Goal: Task Accomplishment & Management: Use online tool/utility

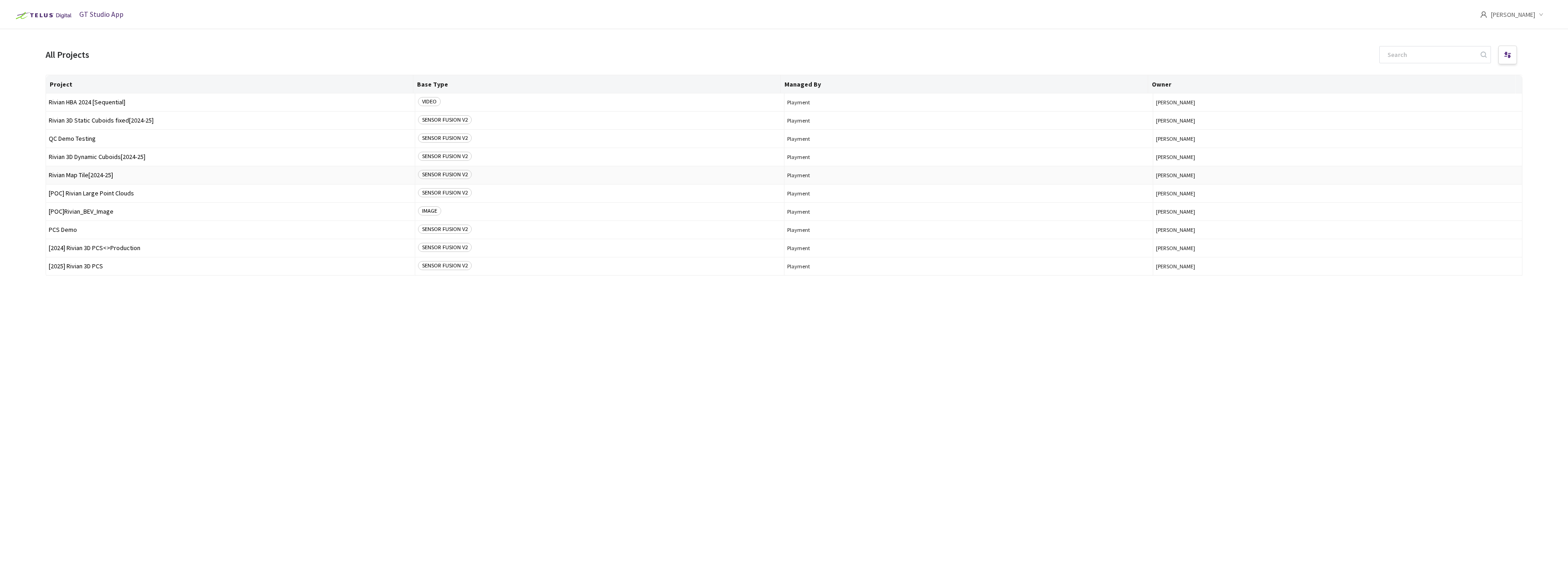
click at [106, 179] on td "Rivian Map Tile[2024-25]" at bounding box center [230, 175] width 369 height 18
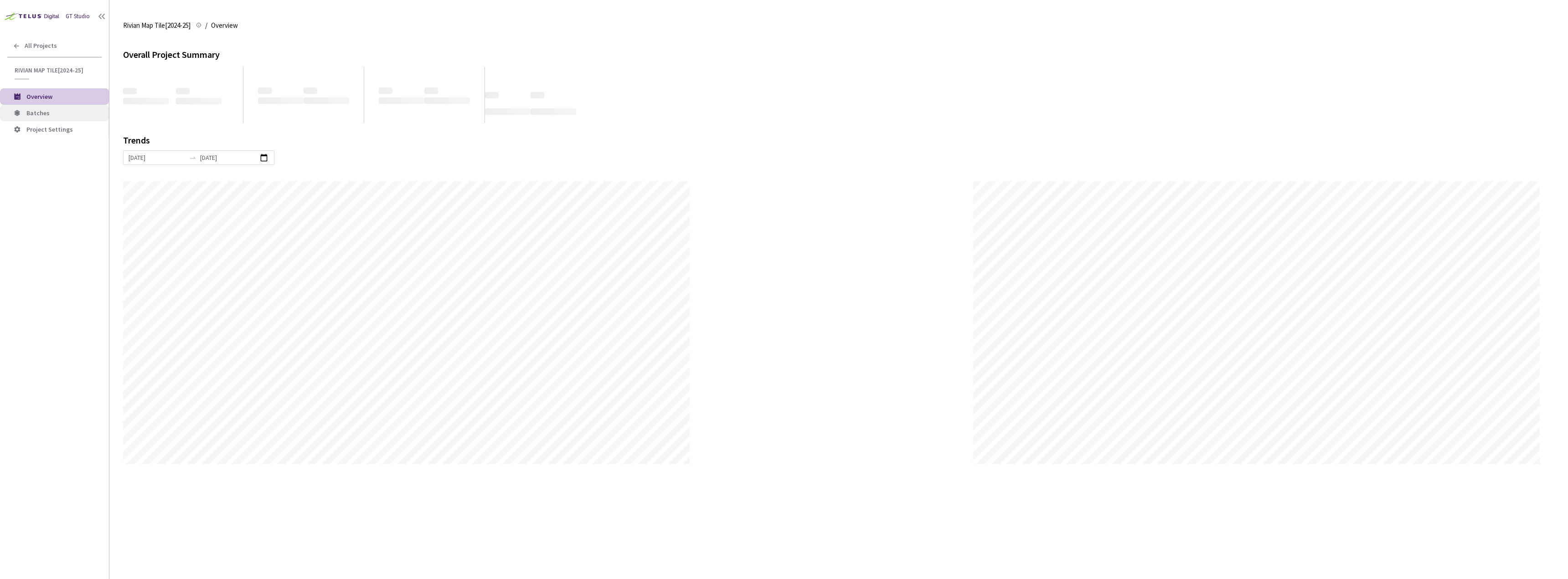
scroll to position [579, 1568]
click at [54, 116] on span "Batches" at bounding box center [64, 113] width 75 height 8
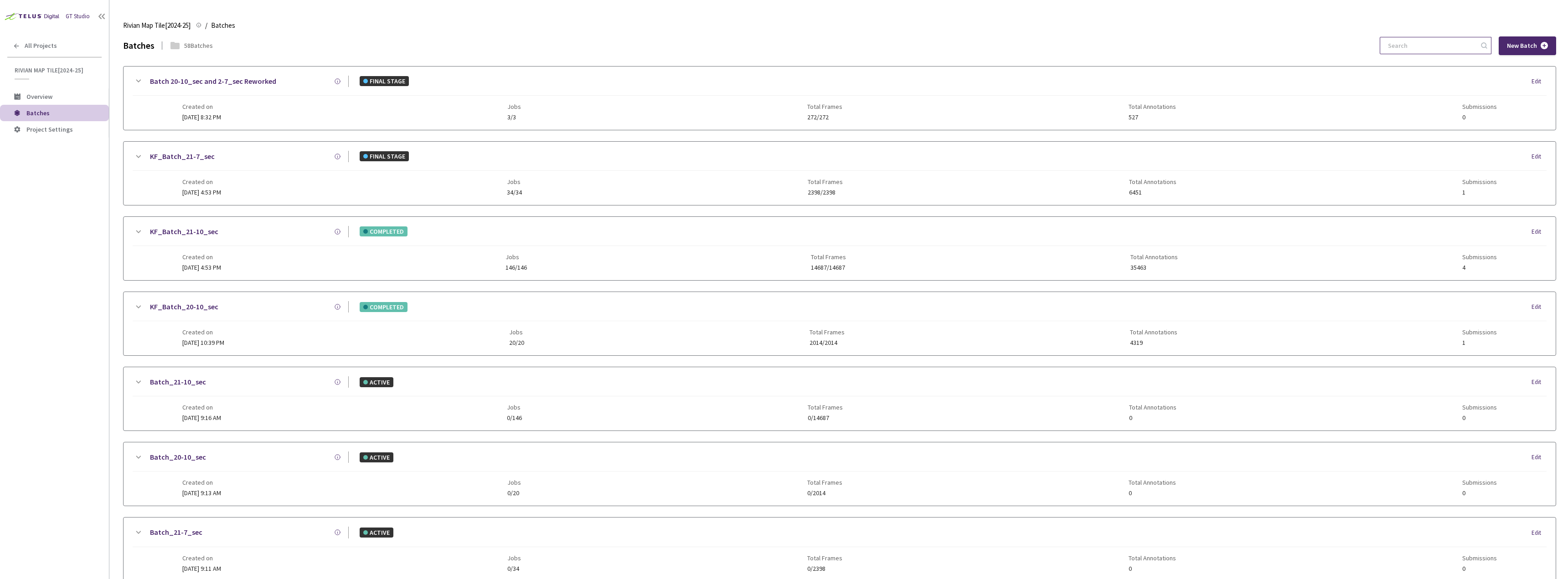
click at [1448, 36] on div "New Batch" at bounding box center [1468, 46] width 177 height 19
click at [1449, 40] on input at bounding box center [1431, 45] width 97 height 17
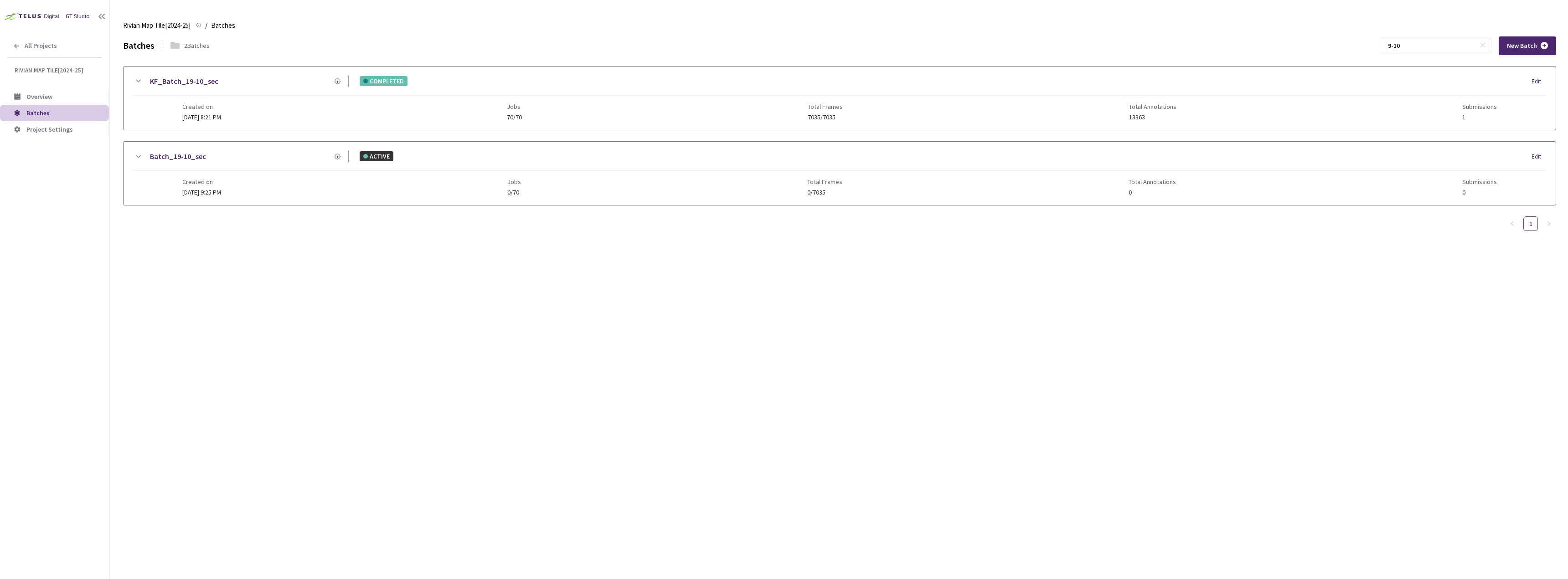
click at [1452, 35] on div "Rivian Map Tile[2024-25] Rivian Map Tile[2024-25] / Batches Batches" at bounding box center [840, 26] width 1433 height 22
click at [1451, 38] on input "9-10" at bounding box center [1431, 45] width 97 height 17
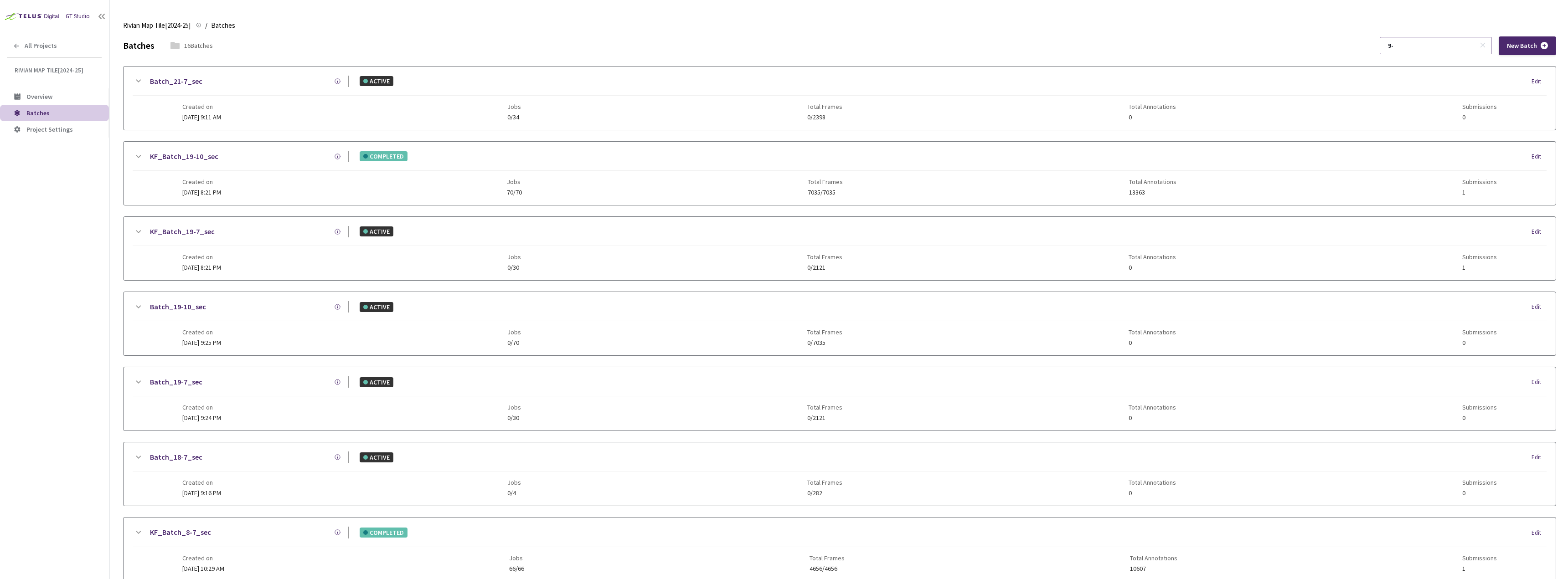
type input "9"
